Goal: Transaction & Acquisition: Purchase product/service

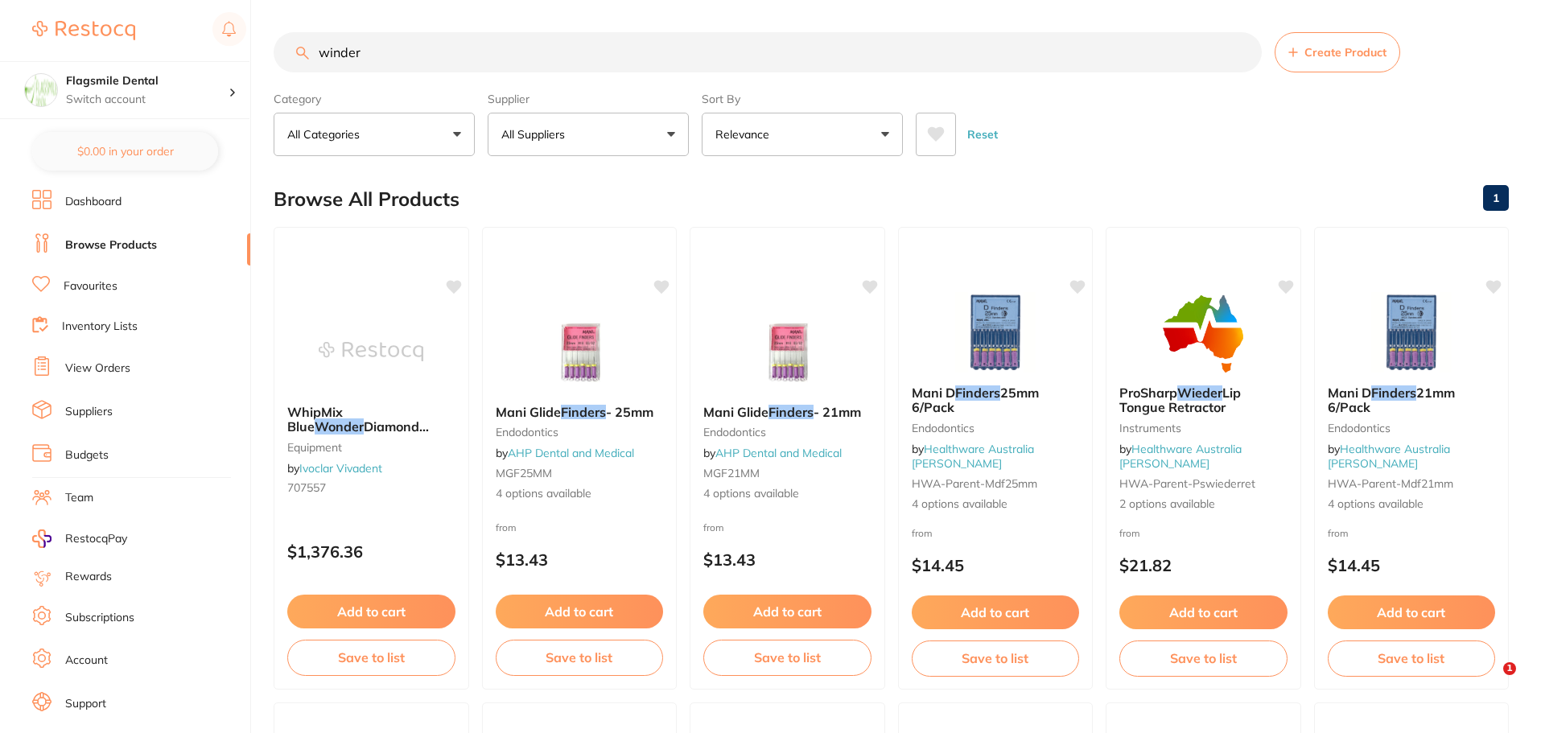
click at [402, 49] on input "winder" at bounding box center [768, 52] width 988 height 40
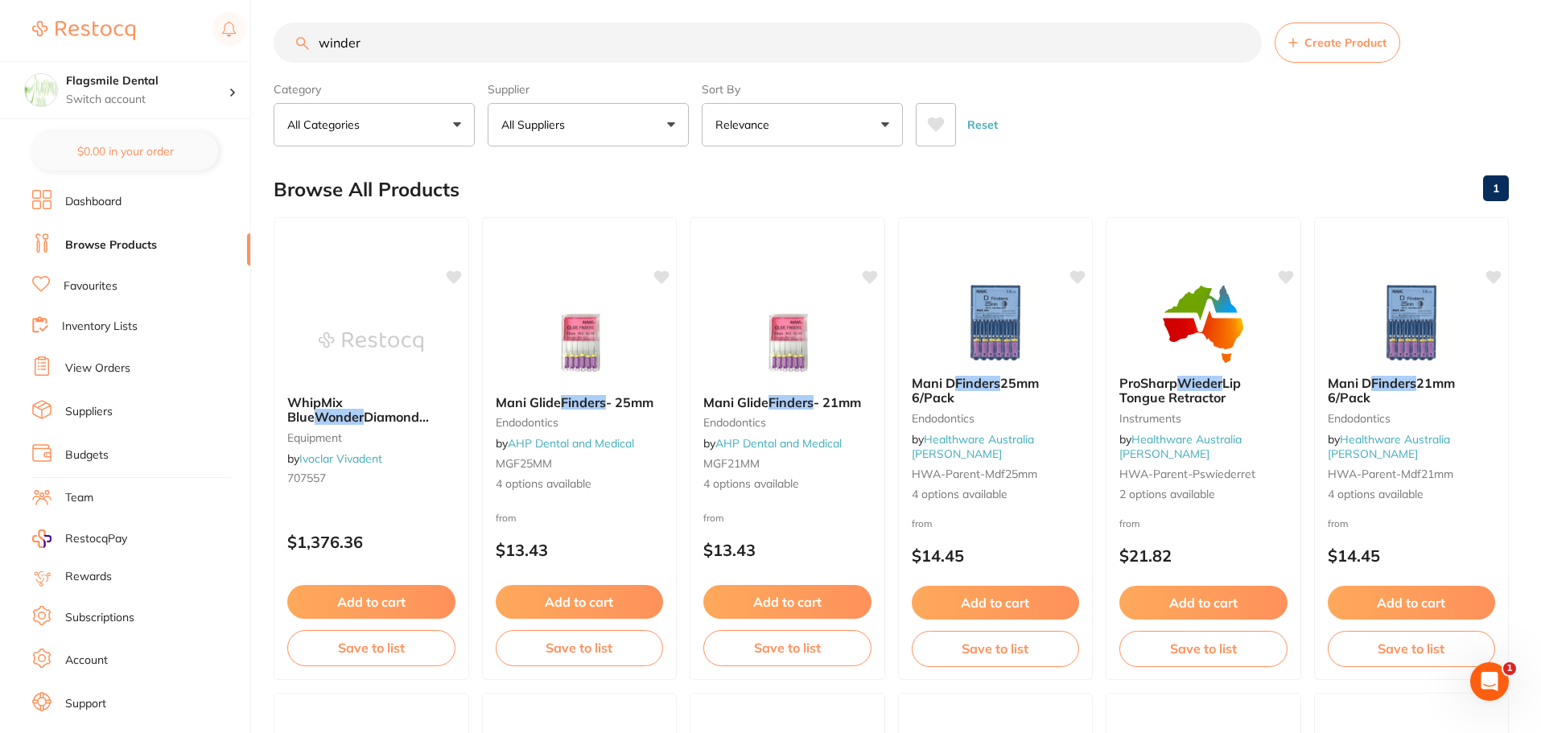
click at [402, 49] on input "winder" at bounding box center [768, 43] width 988 height 40
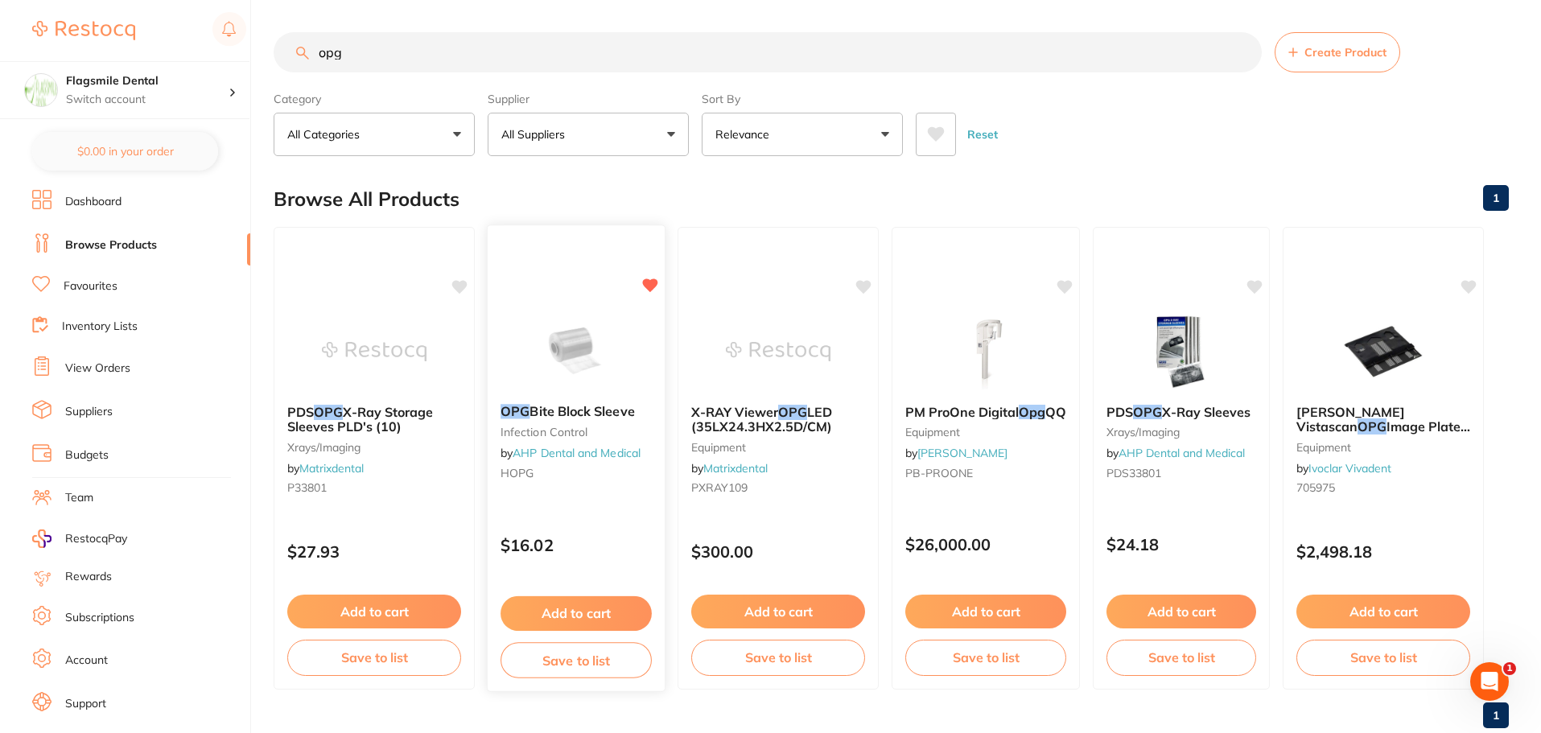
type input "opg"
click at [525, 340] on img at bounding box center [575, 350] width 105 height 81
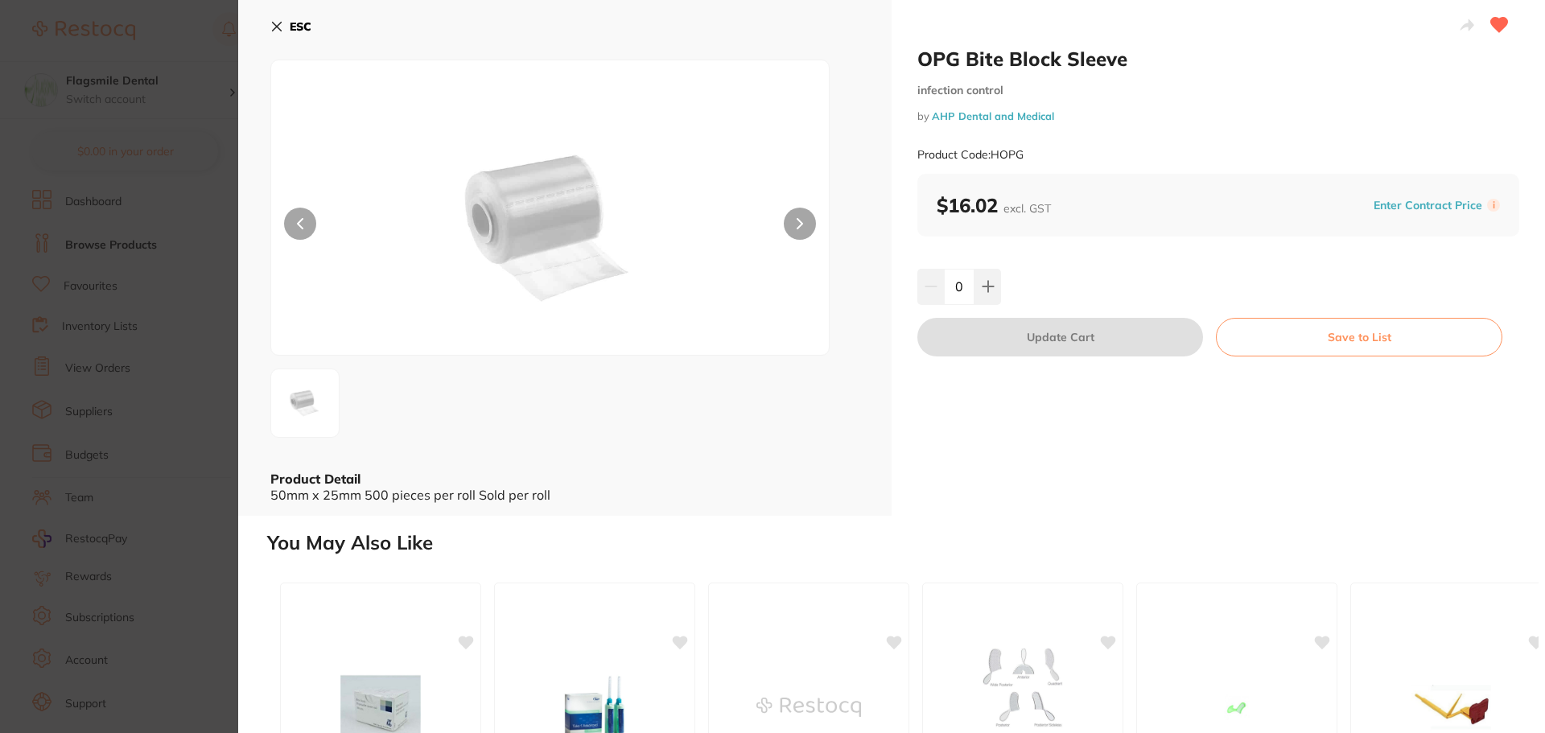
click at [781, 219] on div at bounding box center [549, 208] width 559 height 296
click at [789, 216] on button at bounding box center [800, 224] width 32 height 32
click at [279, 23] on icon at bounding box center [276, 26] width 13 height 13
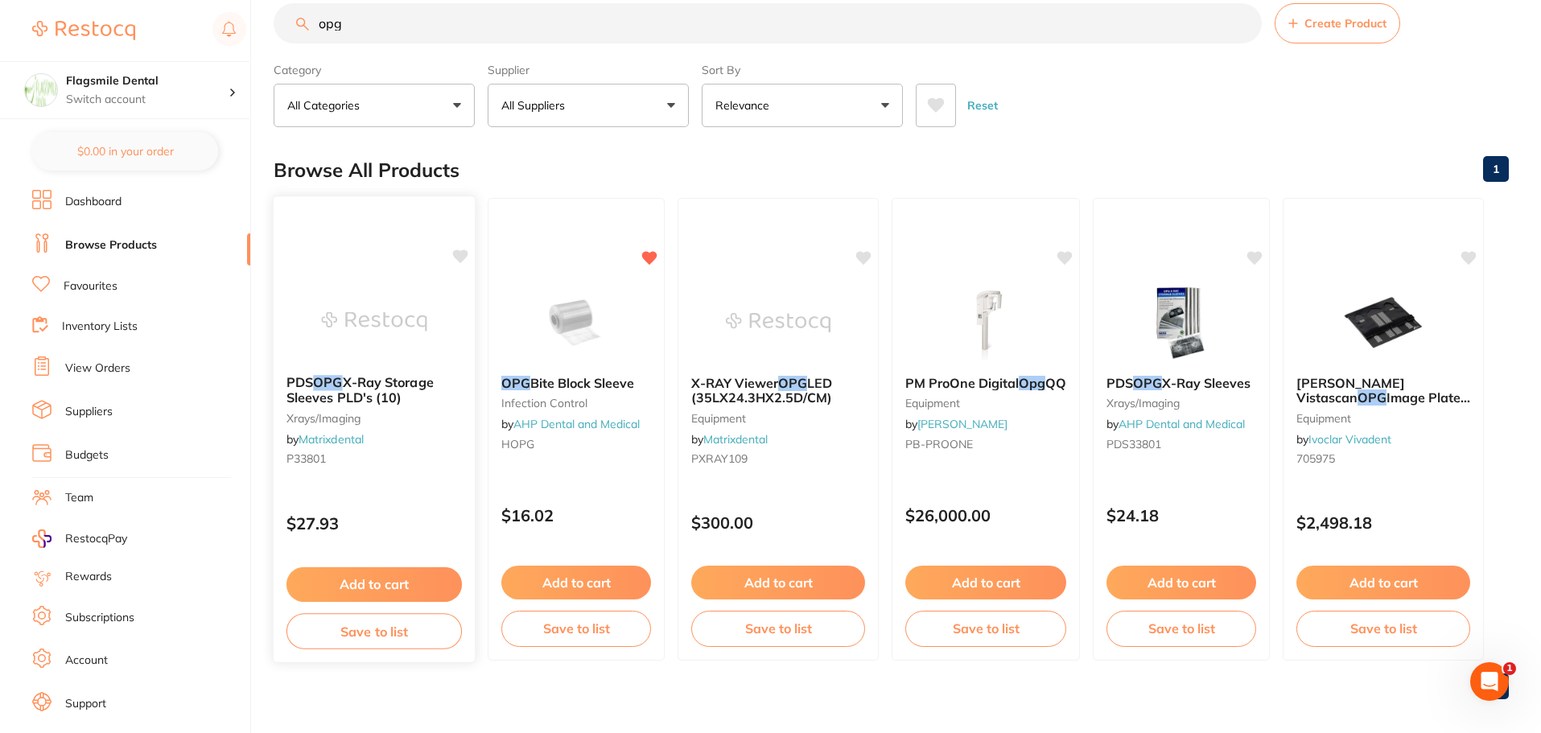
scroll to position [40, 0]
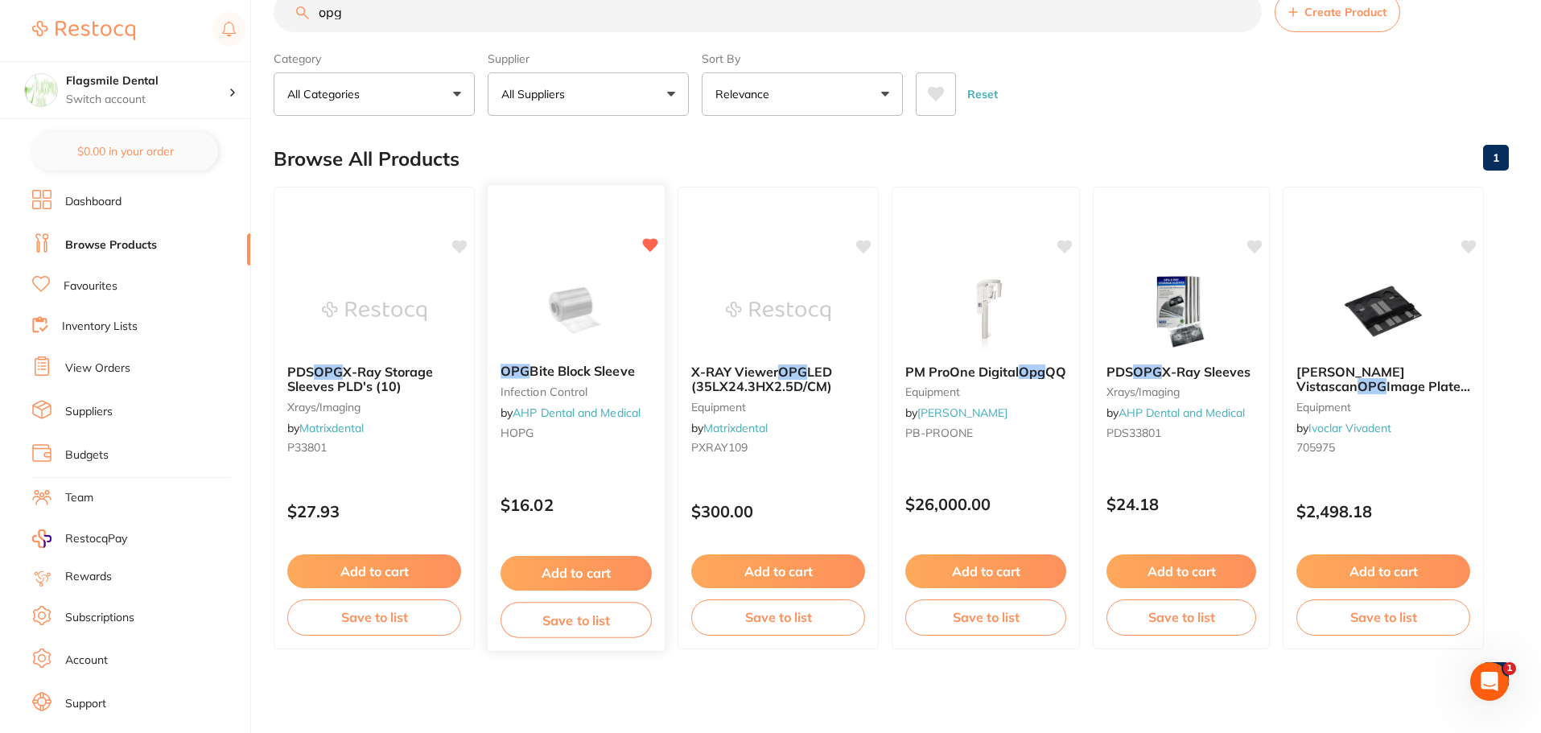
click at [538, 576] on button "Add to cart" at bounding box center [576, 573] width 151 height 35
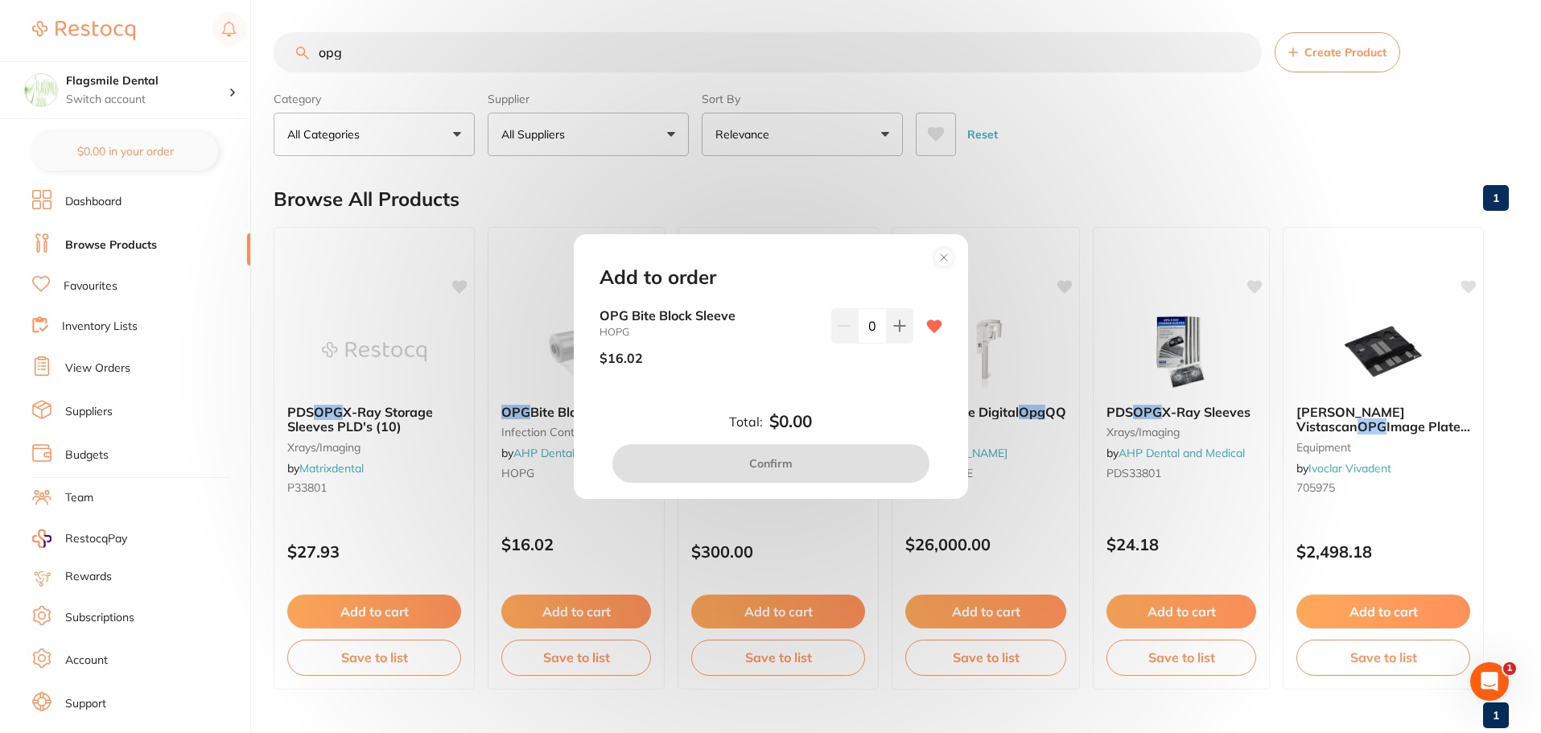
scroll to position [0, 0]
click at [893, 332] on icon at bounding box center [899, 326] width 13 height 13
type input "1"
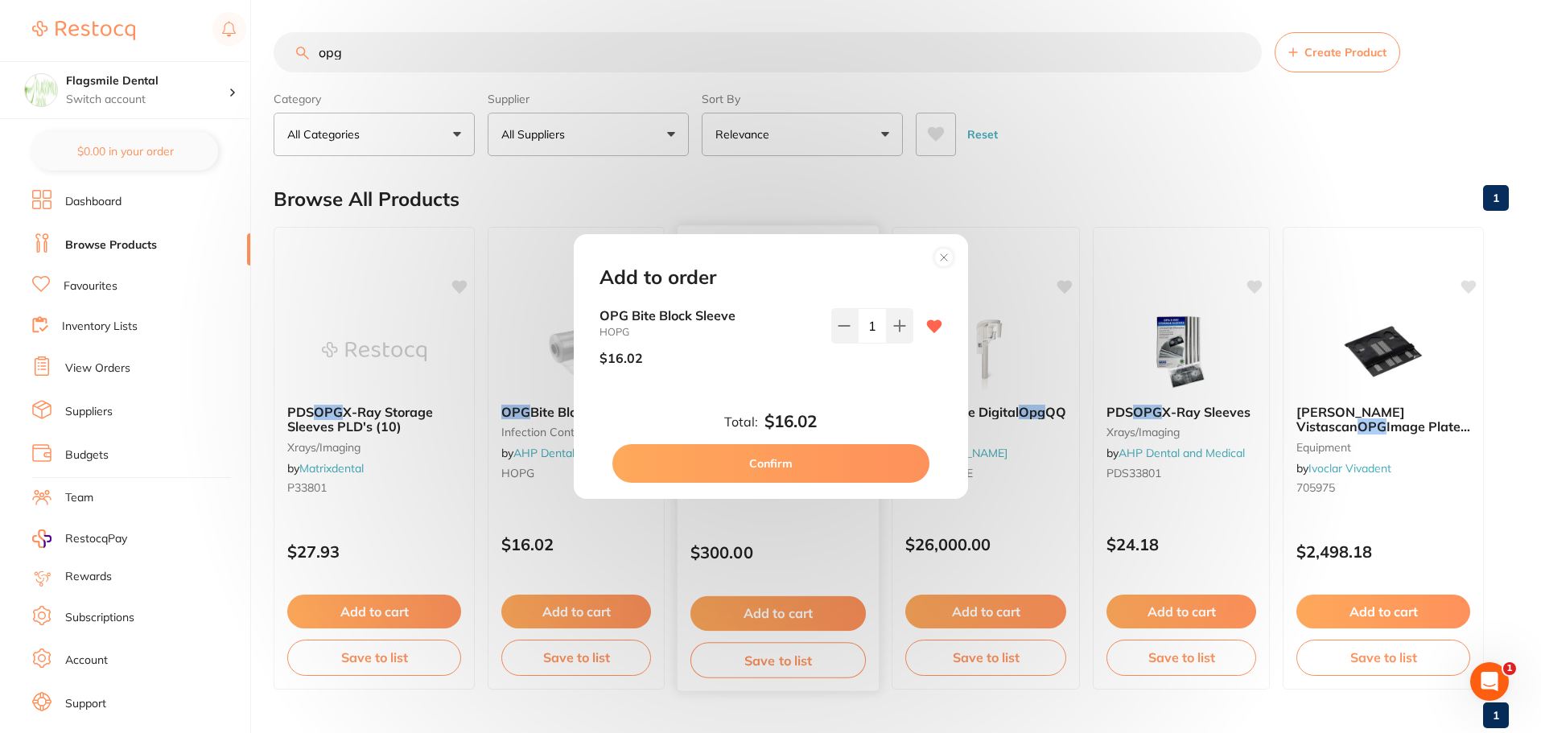
click at [743, 459] on button "Confirm" at bounding box center [771, 463] width 317 height 39
checkbox input "true"
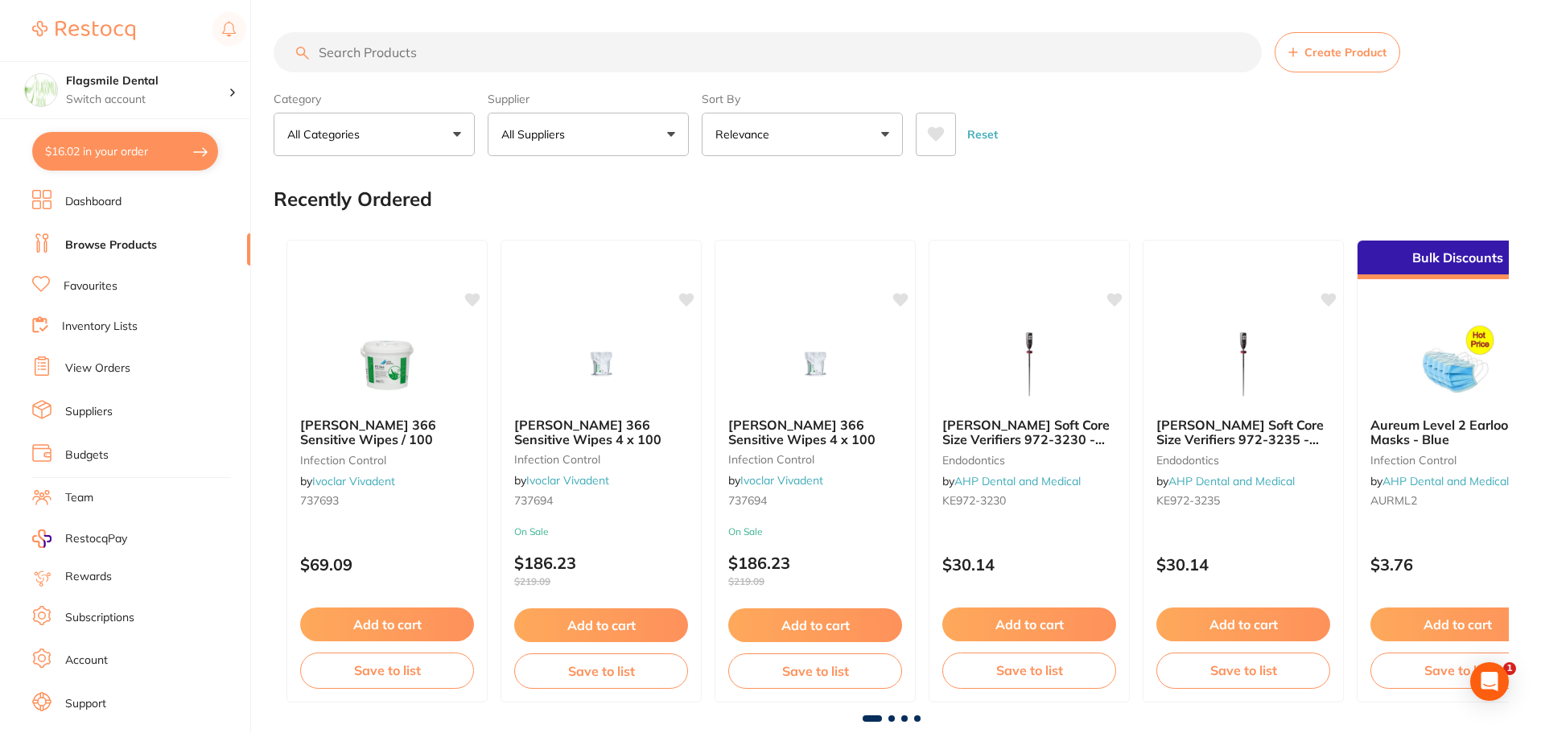
click at [113, 147] on button "$16.02 in your order" at bounding box center [125, 151] width 186 height 39
checkbox input "true"
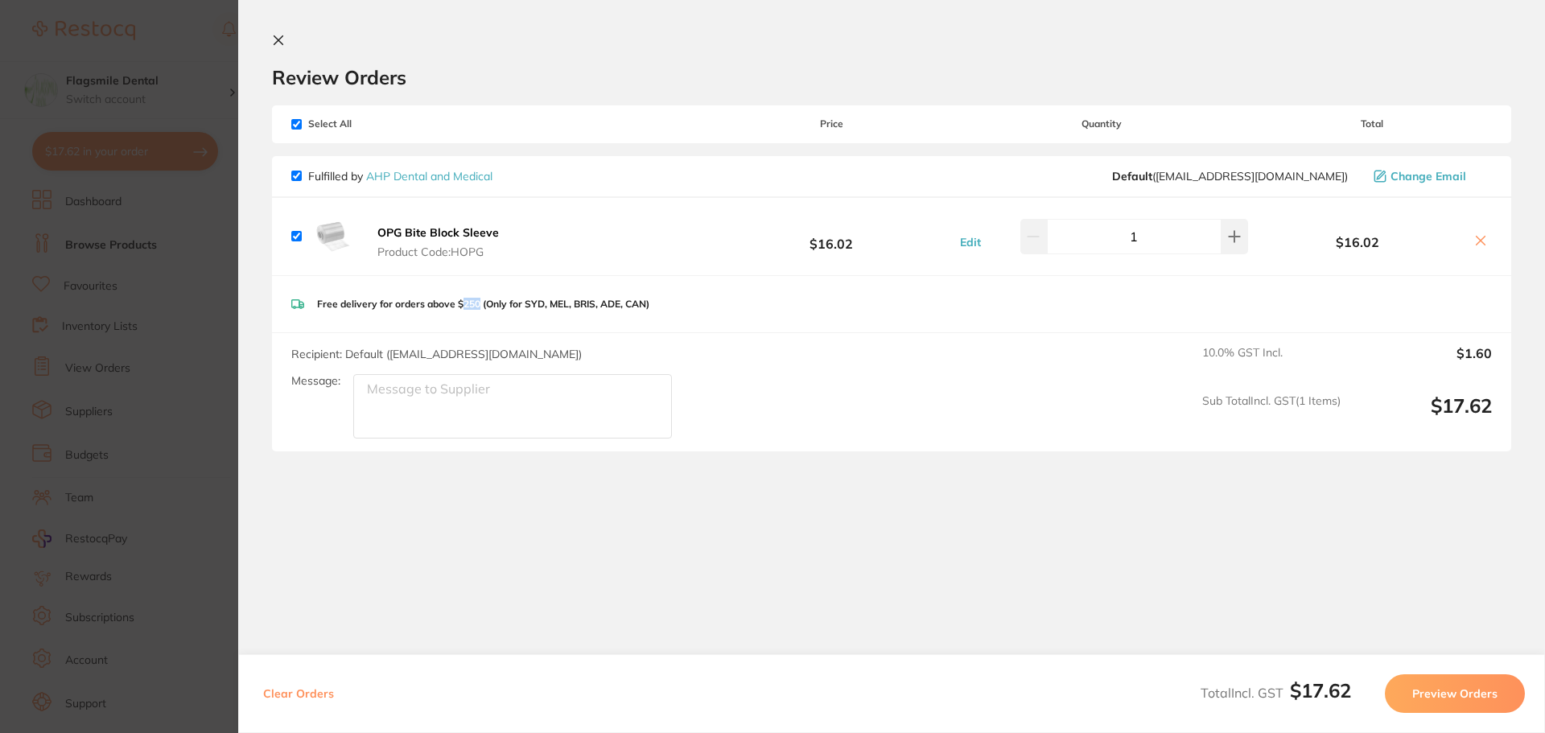
drag, startPoint x: 464, startPoint y: 303, endPoint x: 479, endPoint y: 300, distance: 15.5
click at [479, 300] on p "Free delivery for orders above $250 (Only for SYD, MEL, BRIS, ADE, CAN)" at bounding box center [483, 304] width 332 height 11
click at [468, 309] on p "Free delivery for orders above $250 (Only for SYD, MEL, BRIS, ADE, CAN)" at bounding box center [483, 304] width 332 height 11
click at [411, 174] on link "AHP Dental and Medical" at bounding box center [429, 176] width 126 height 14
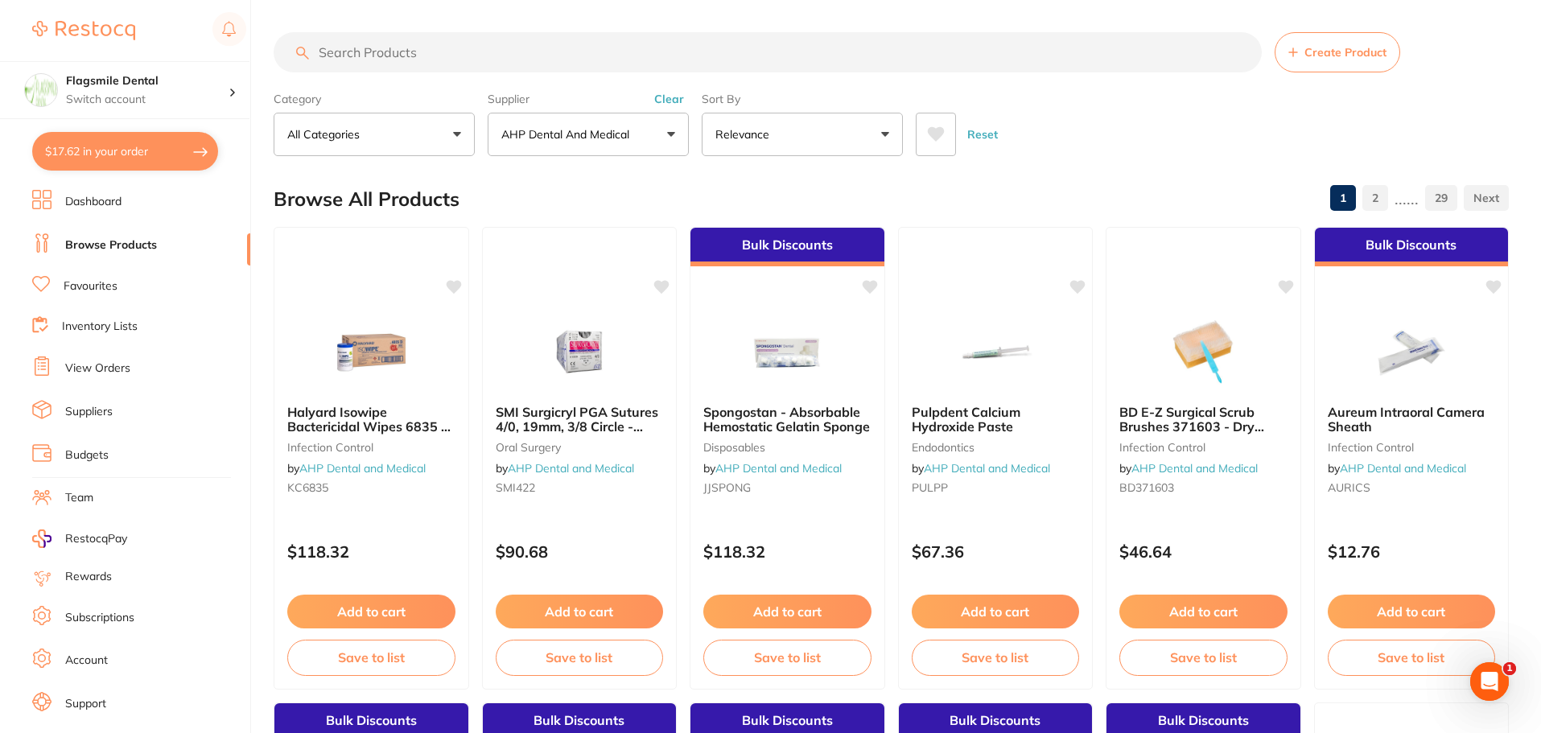
click at [941, 136] on icon at bounding box center [936, 134] width 17 height 14
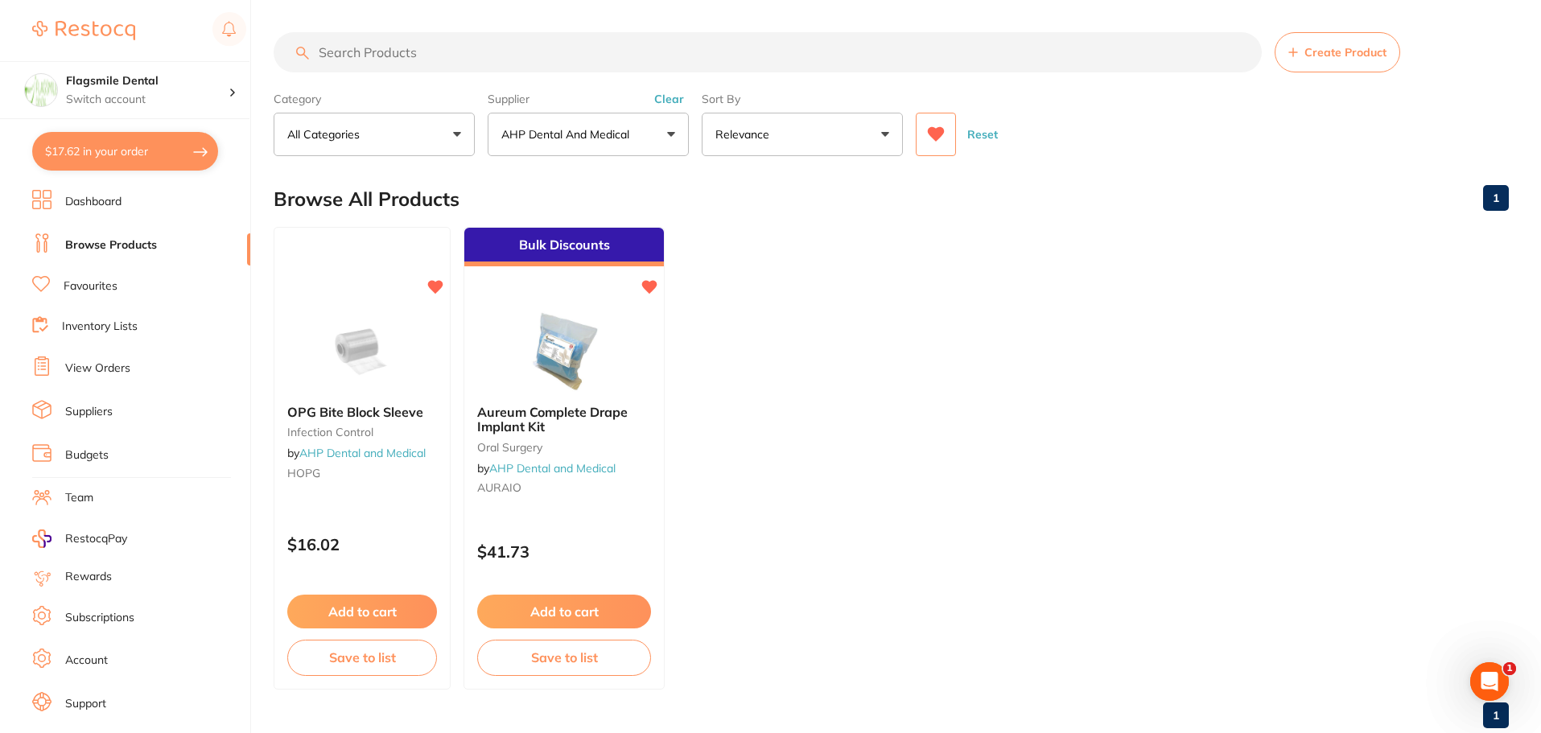
click at [941, 136] on icon at bounding box center [936, 134] width 17 height 14
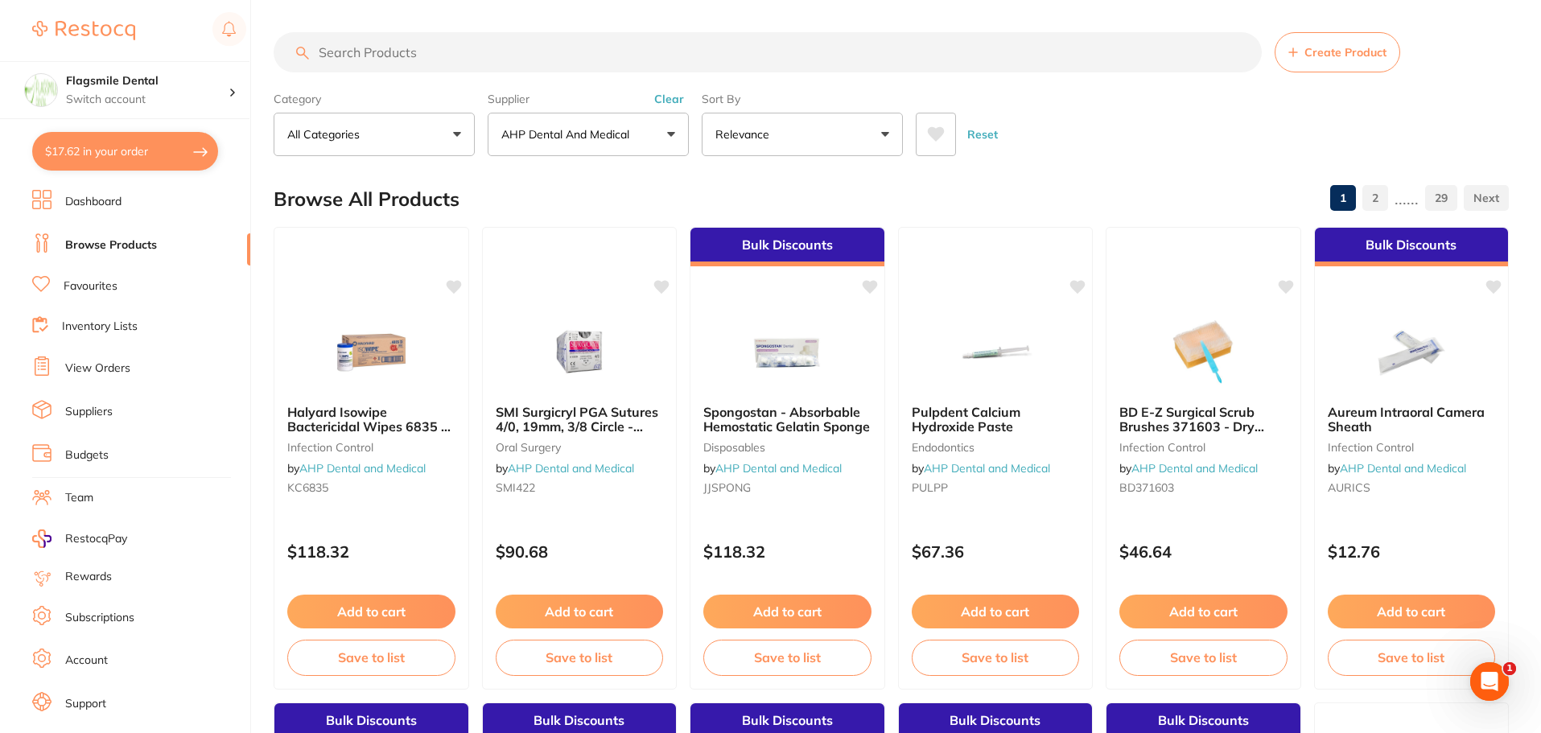
click at [415, 56] on input "search" at bounding box center [768, 52] width 988 height 40
click at [667, 95] on button "Clear" at bounding box center [669, 99] width 39 height 14
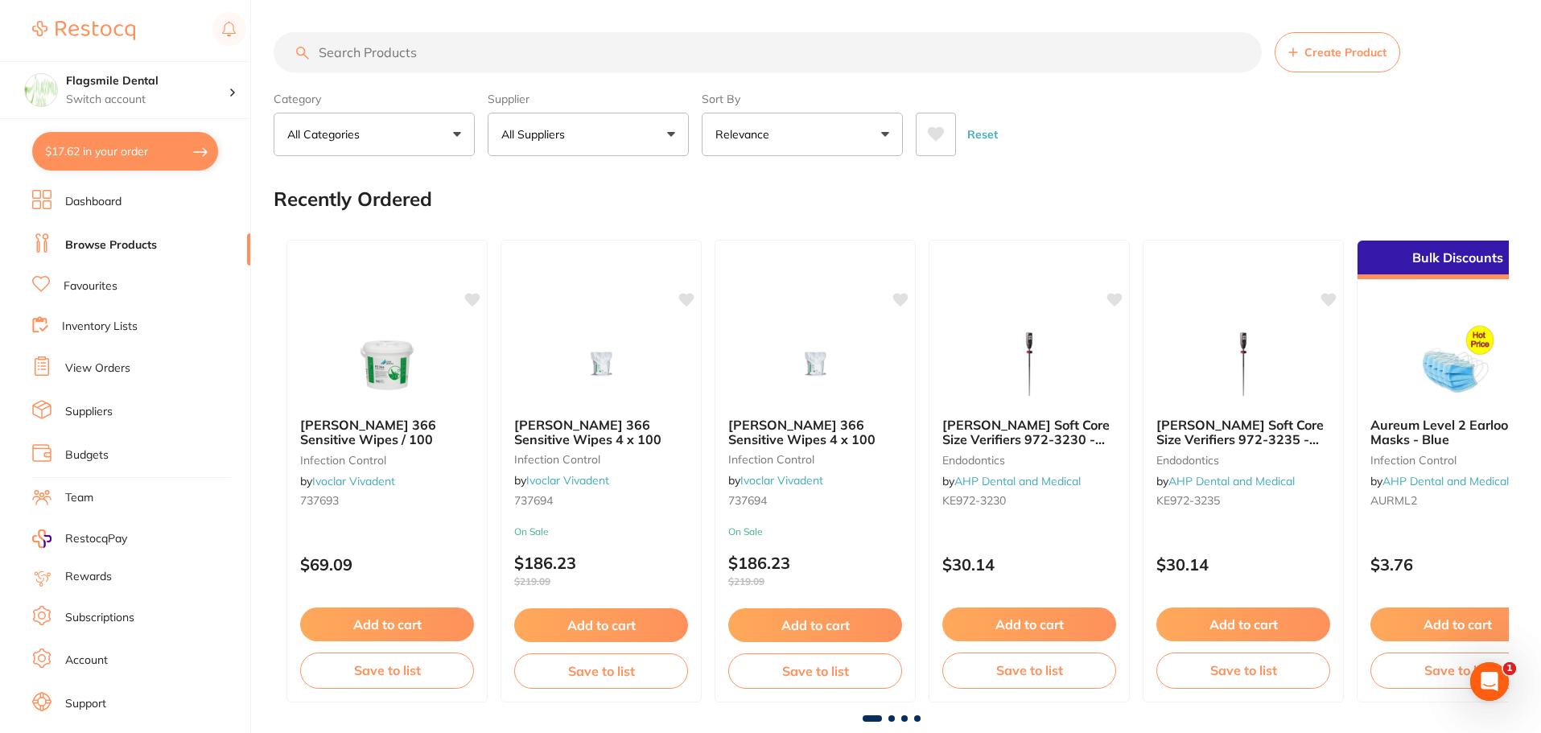
click at [442, 34] on input "search" at bounding box center [768, 52] width 988 height 40
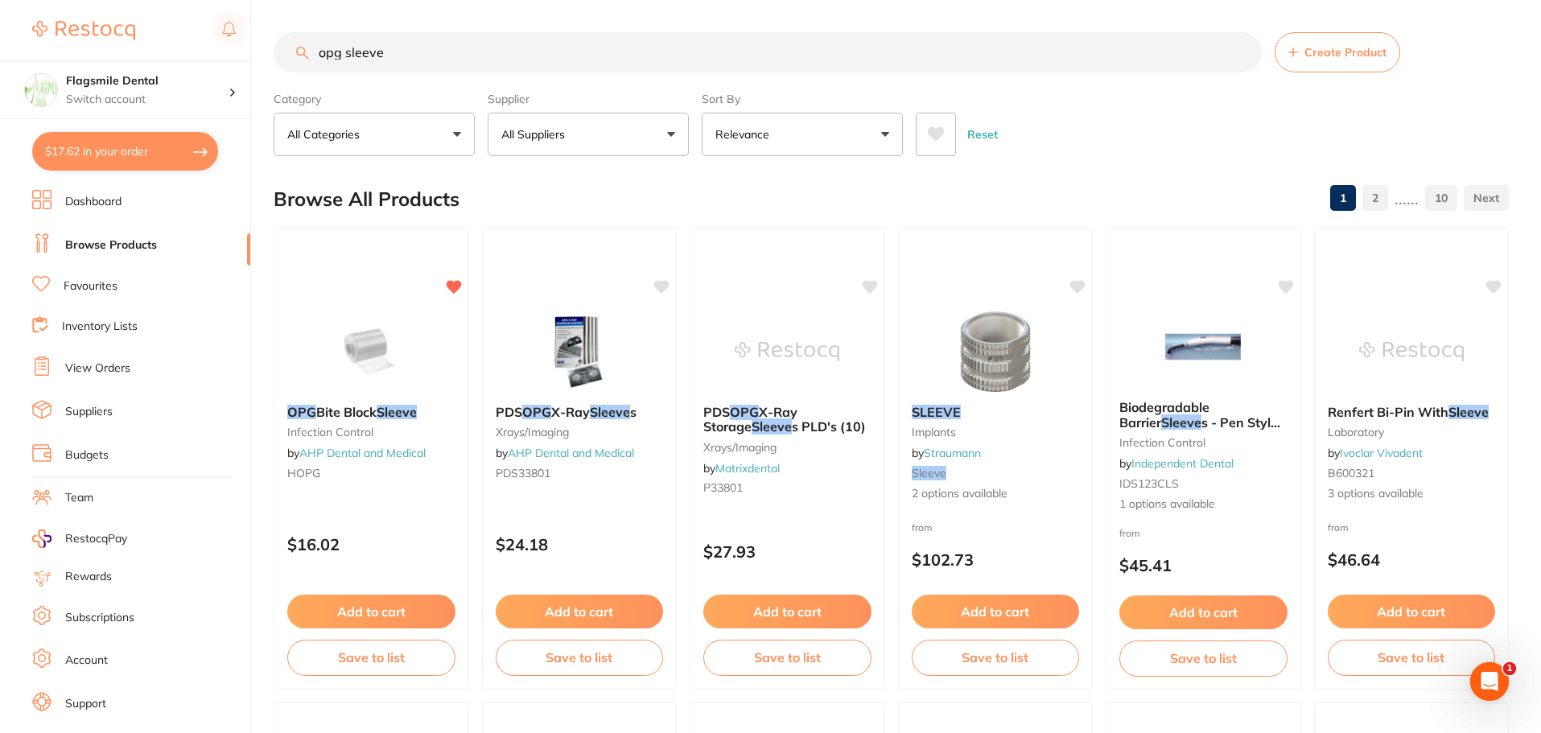
click at [427, 56] on input "opg sleeve" at bounding box center [768, 52] width 988 height 40
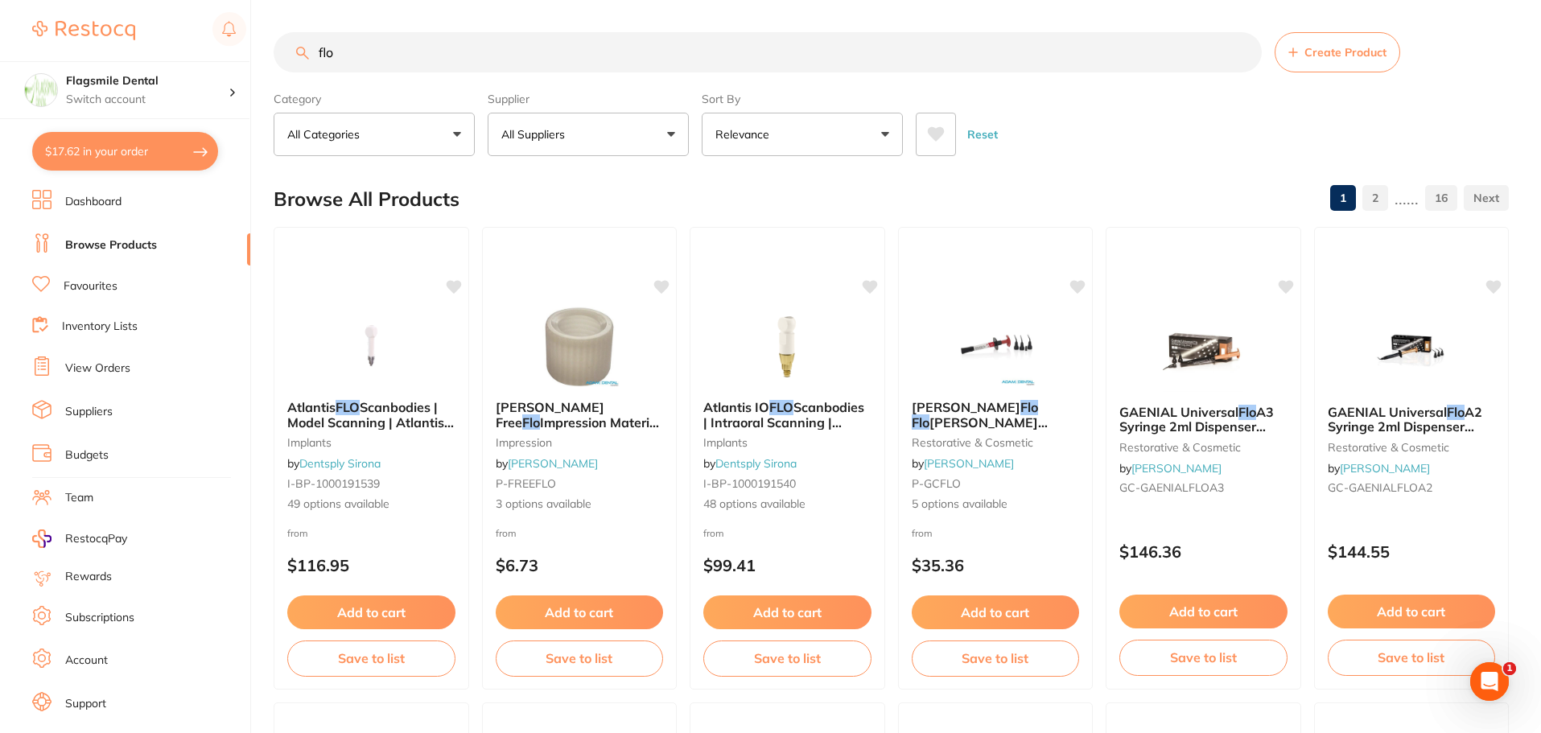
type input "flo"
click at [942, 131] on icon at bounding box center [936, 134] width 17 height 14
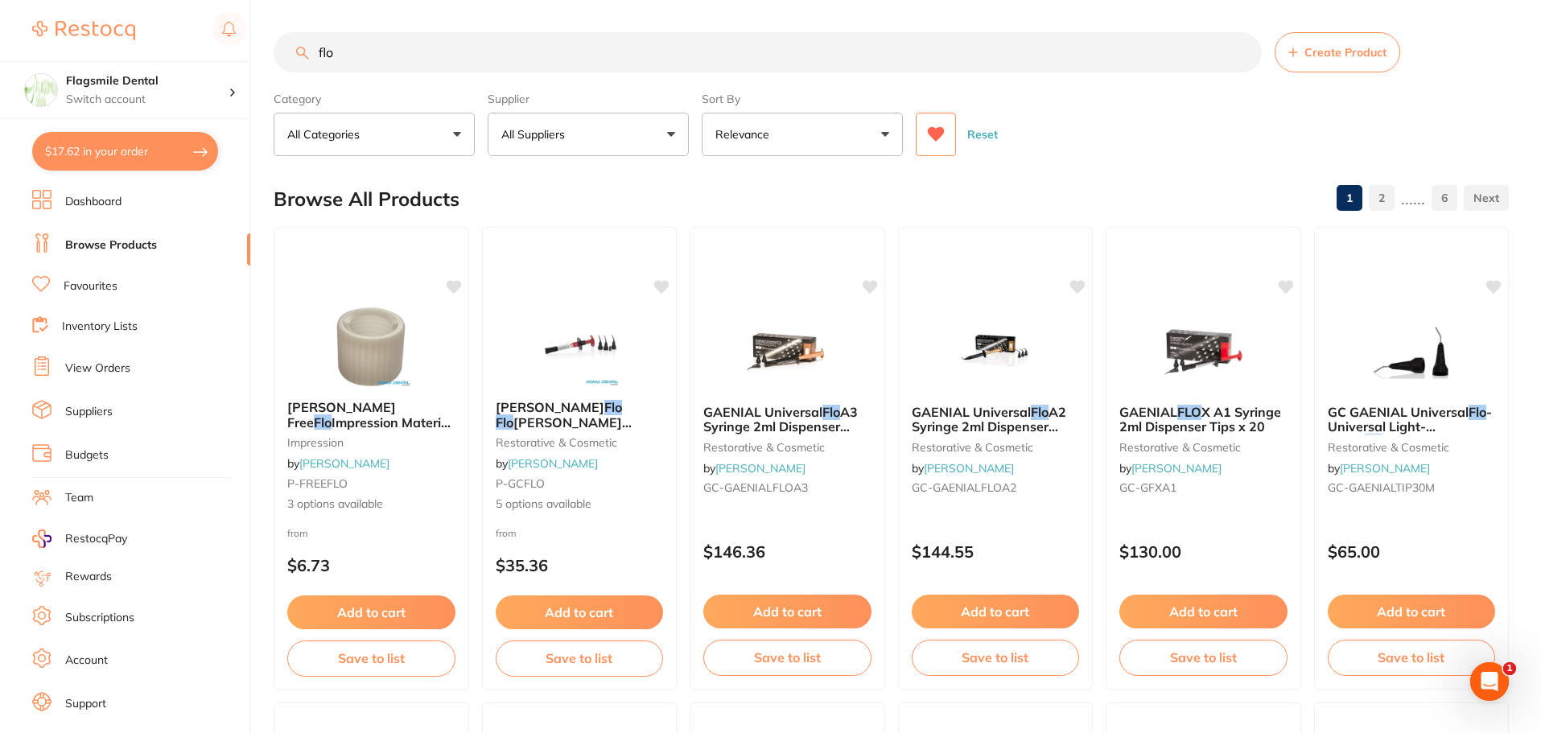
click at [753, 64] on input "flo" at bounding box center [768, 52] width 988 height 40
